Goal: Information Seeking & Learning: Learn about a topic

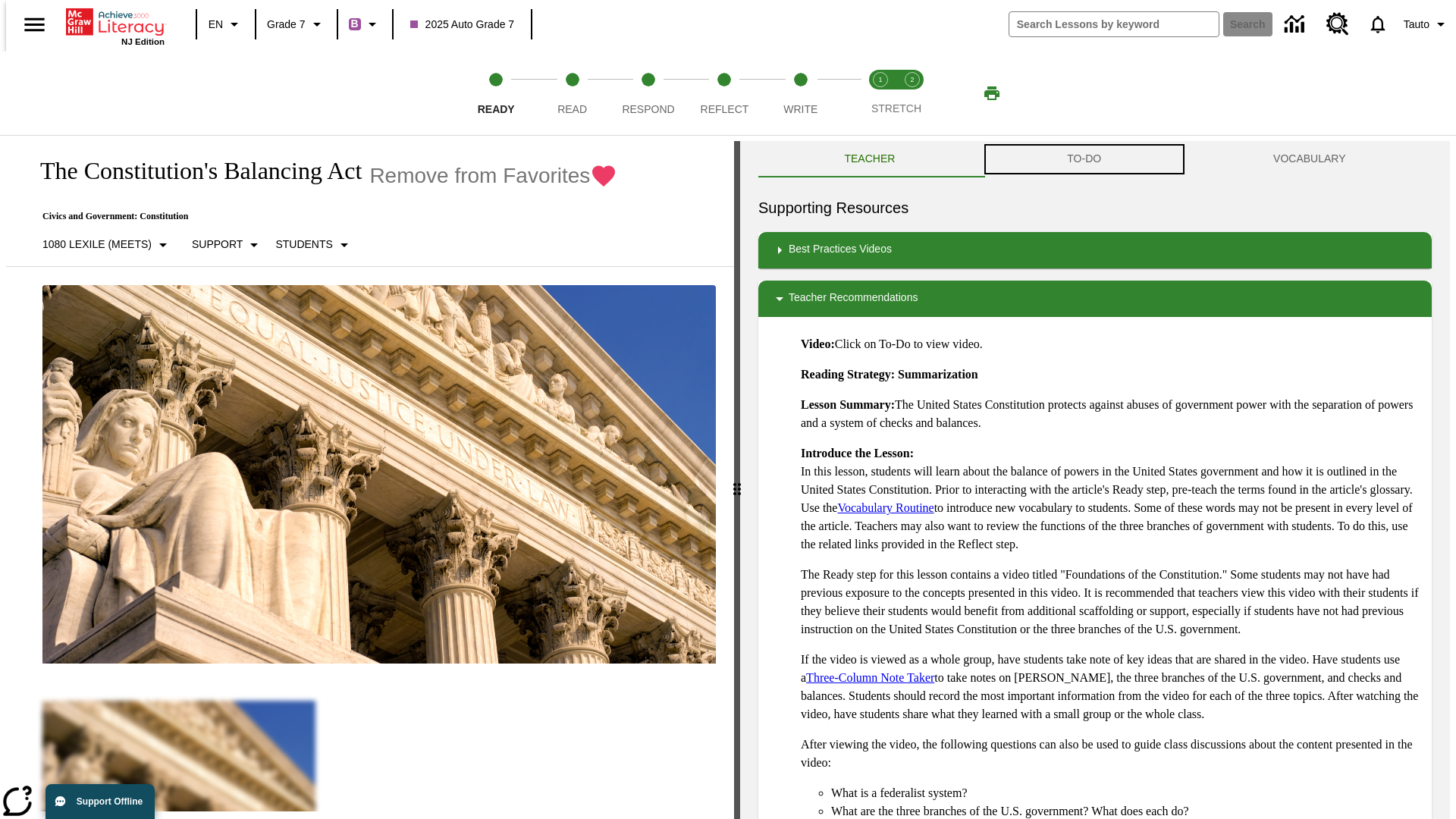
click at [1084, 159] on button "TO-DO" at bounding box center [1084, 159] width 206 height 36
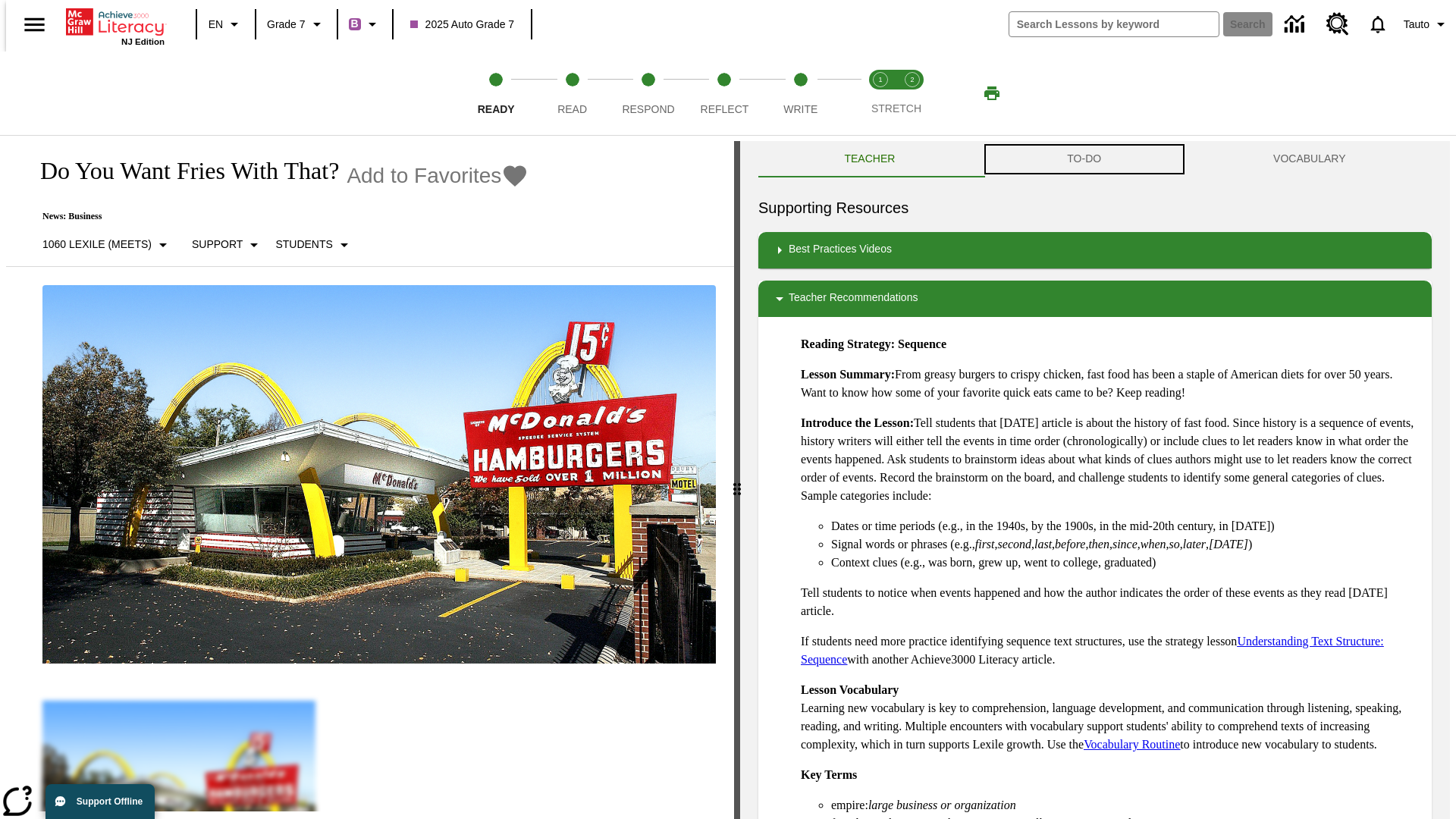
click at [1084, 159] on button "TO-DO" at bounding box center [1084, 159] width 206 height 36
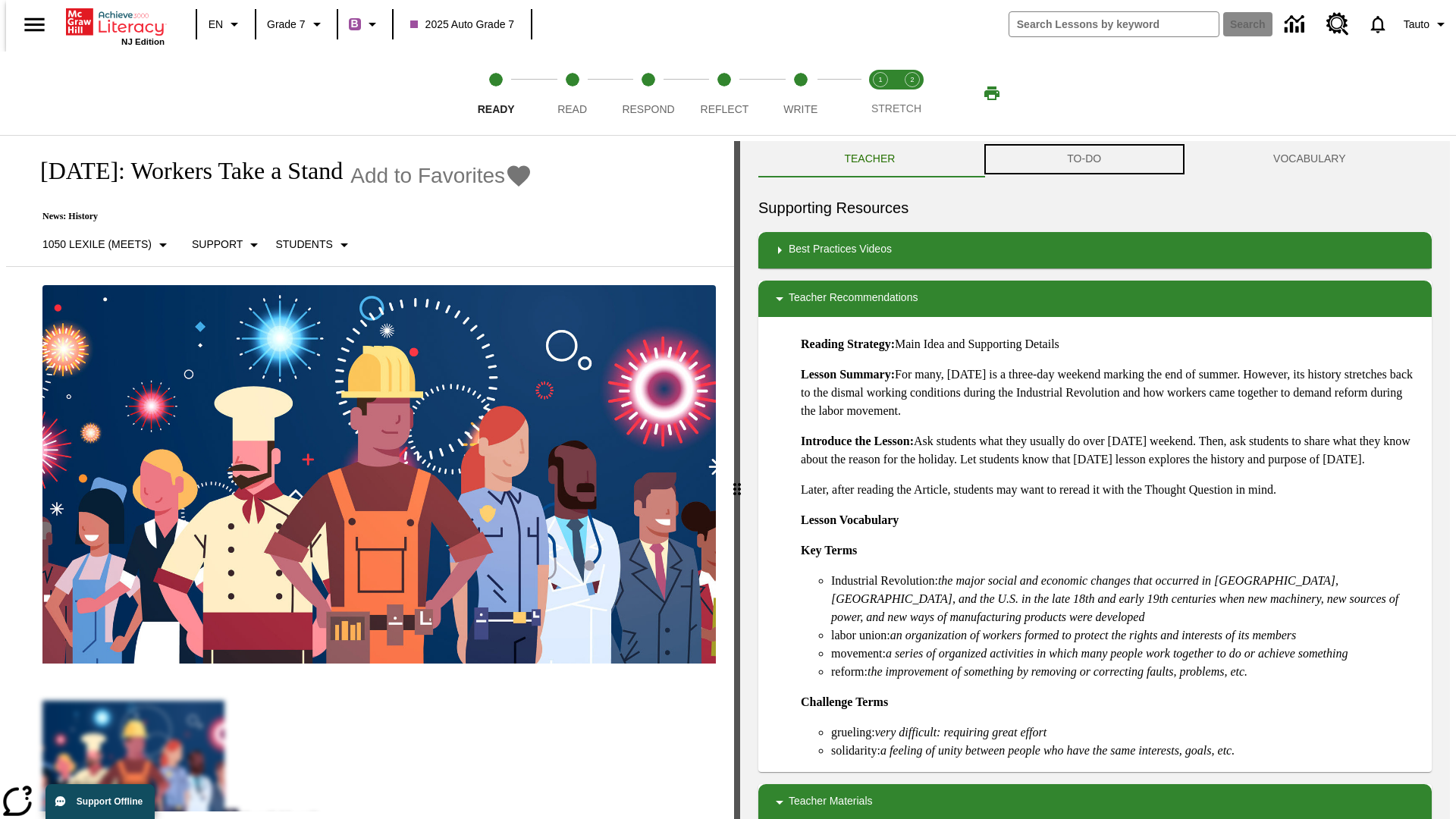
click at [1084, 159] on button "TO-DO" at bounding box center [1084, 159] width 206 height 36
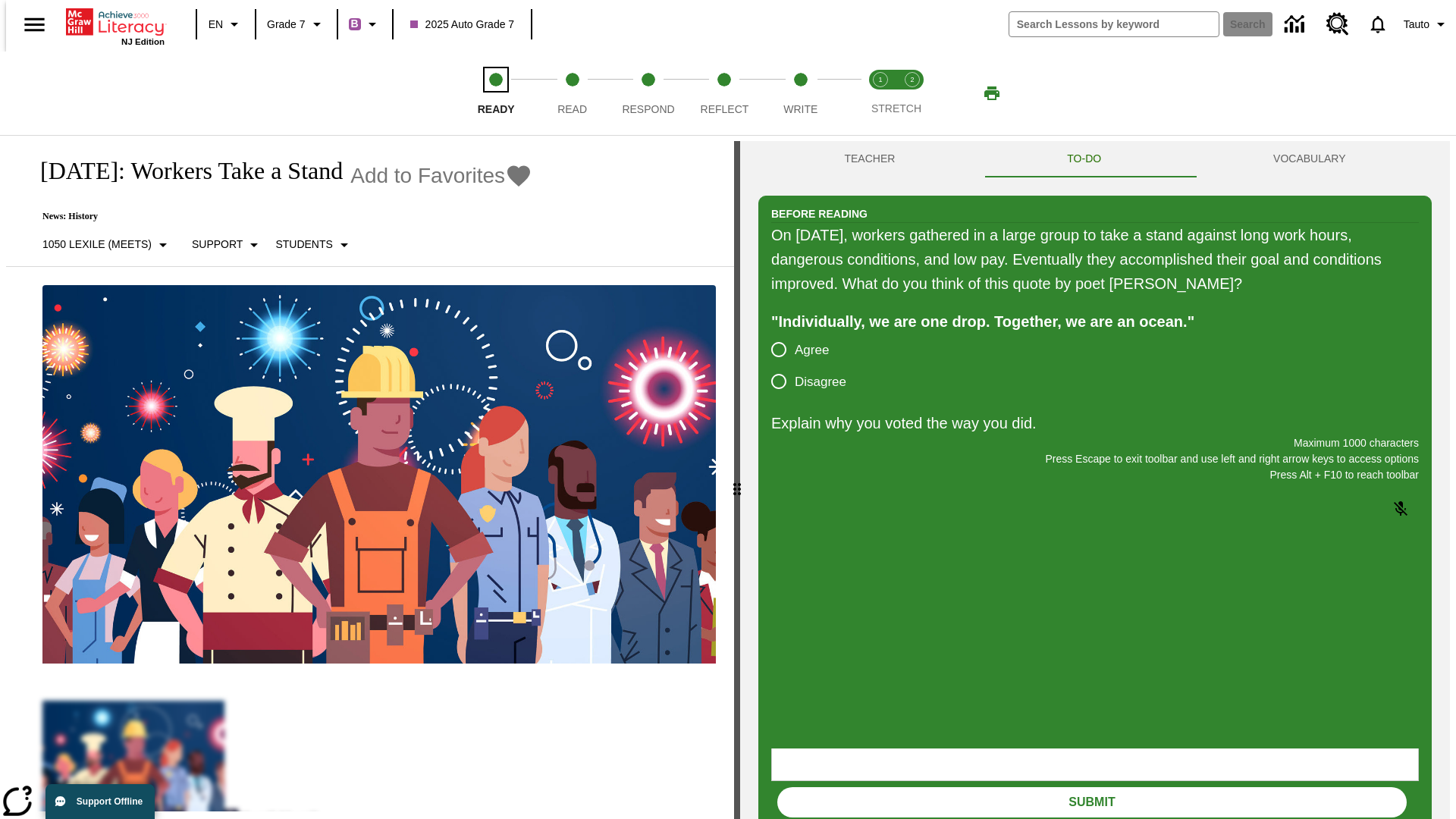
click at [496, 93] on span "Ready" at bounding box center [496, 103] width 37 height 27
click at [572, 93] on span "Read" at bounding box center [572, 103] width 29 height 27
